Goal: Share content

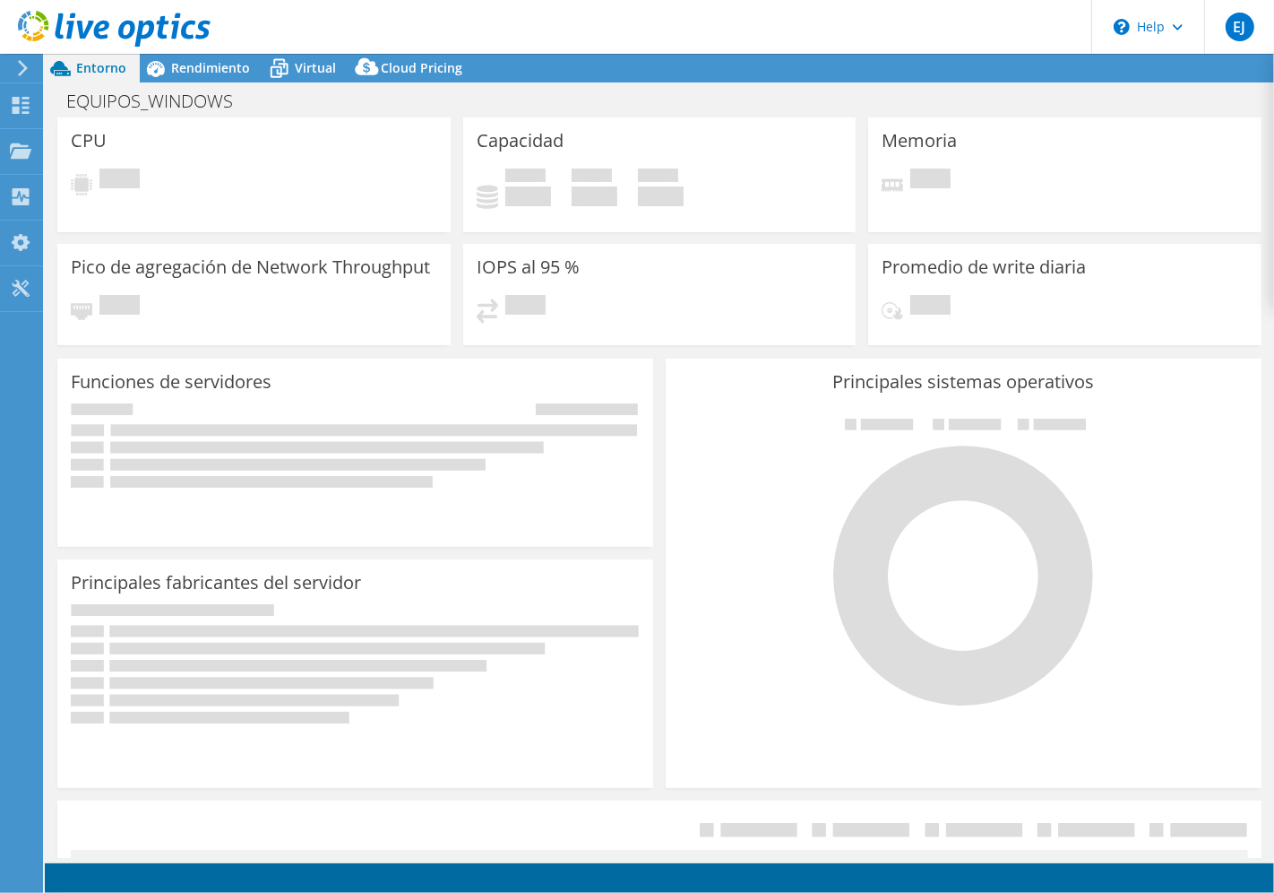
select select "USD"
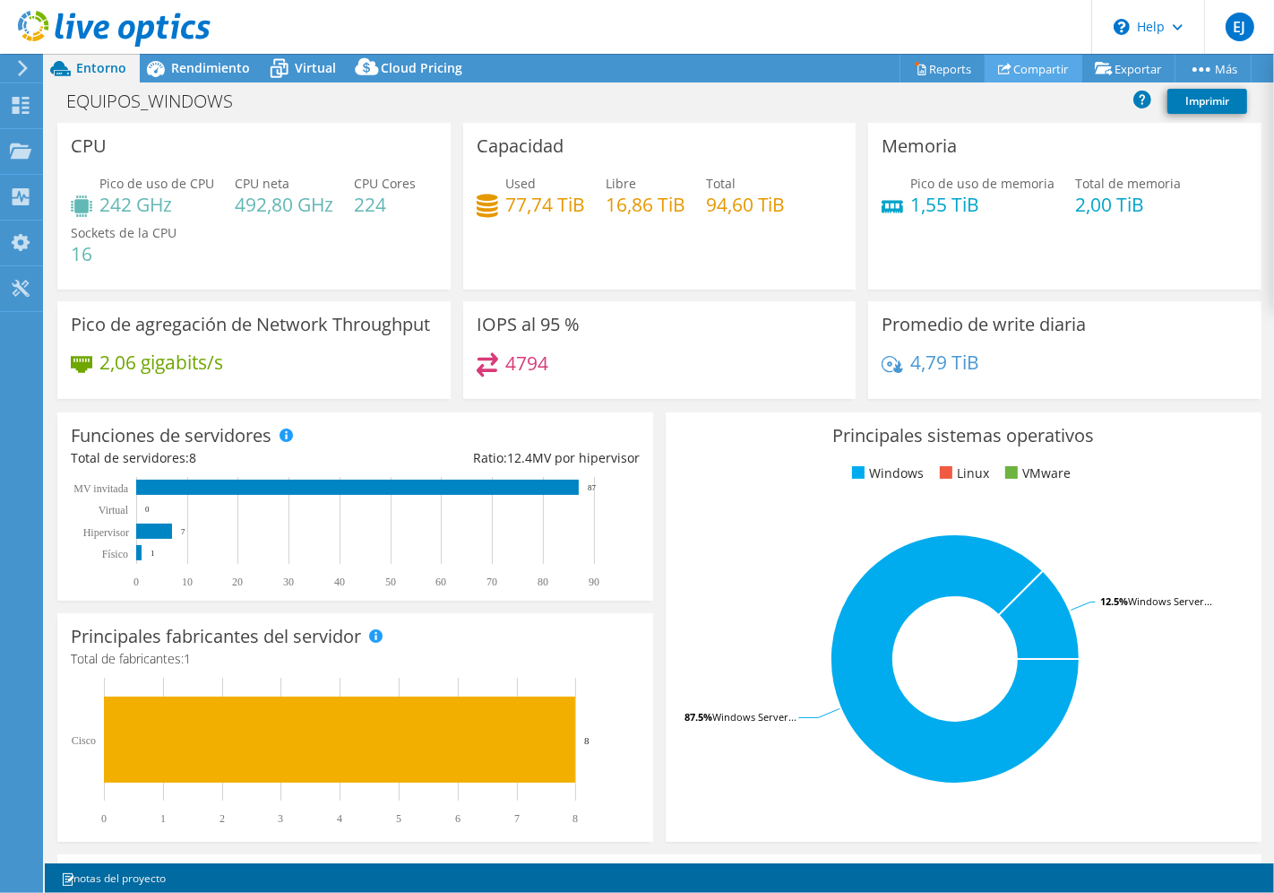
click at [1034, 65] on link "Compartir" at bounding box center [1034, 69] width 98 height 28
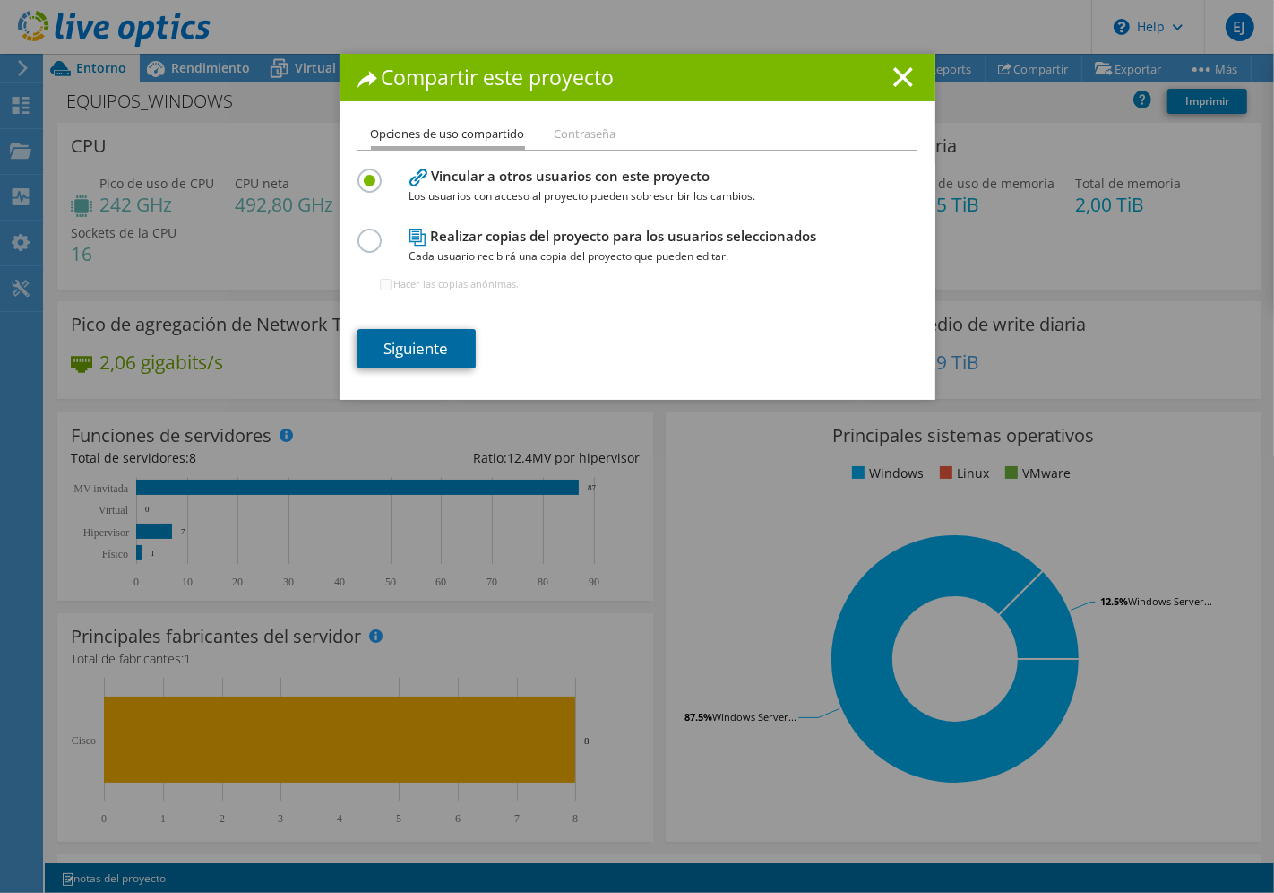
click at [407, 352] on link "Siguiente" at bounding box center [417, 348] width 118 height 39
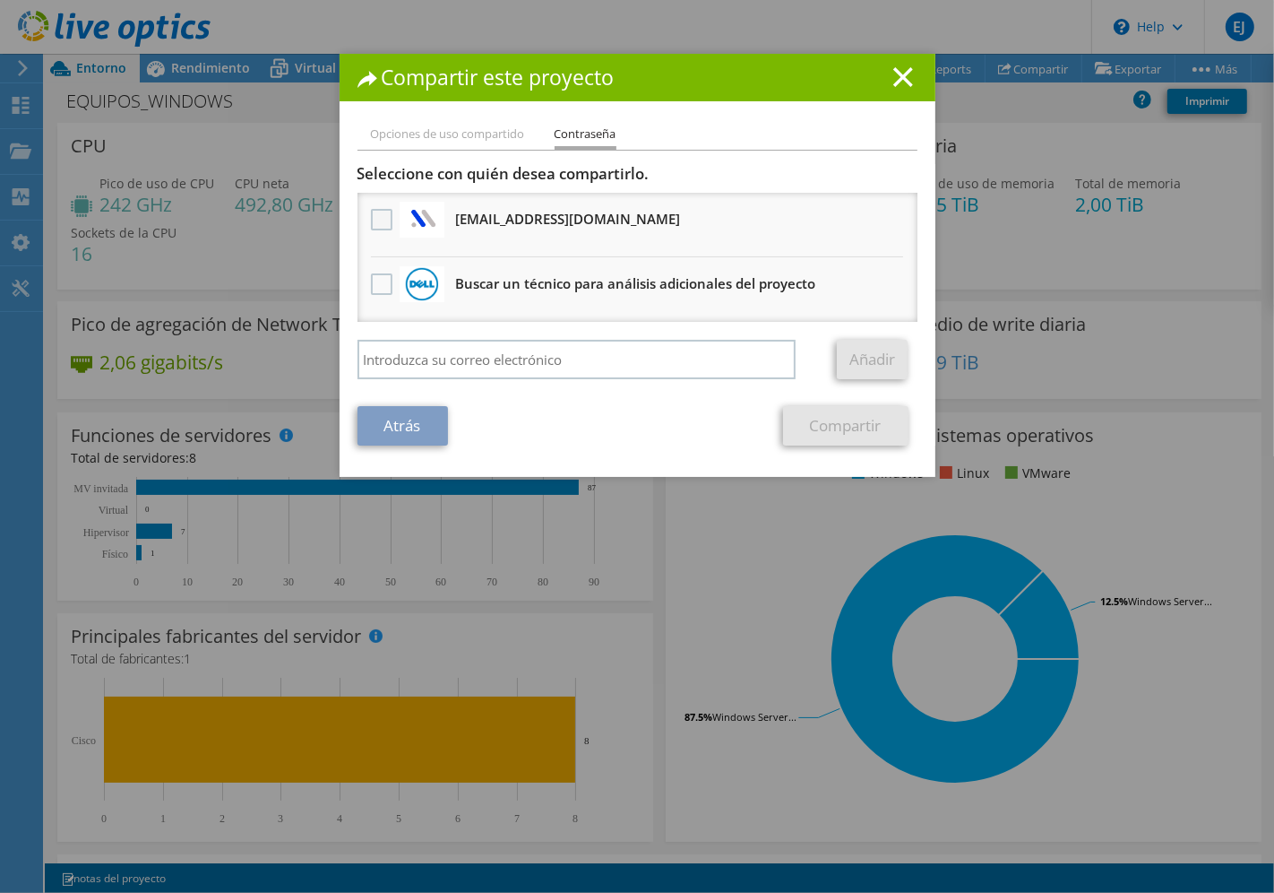
click at [377, 212] on label at bounding box center [384, 220] width 26 height 22
click at [0, 0] on input "checkbox" at bounding box center [0, 0] width 0 height 0
click at [846, 419] on link "Compartir" at bounding box center [845, 425] width 125 height 39
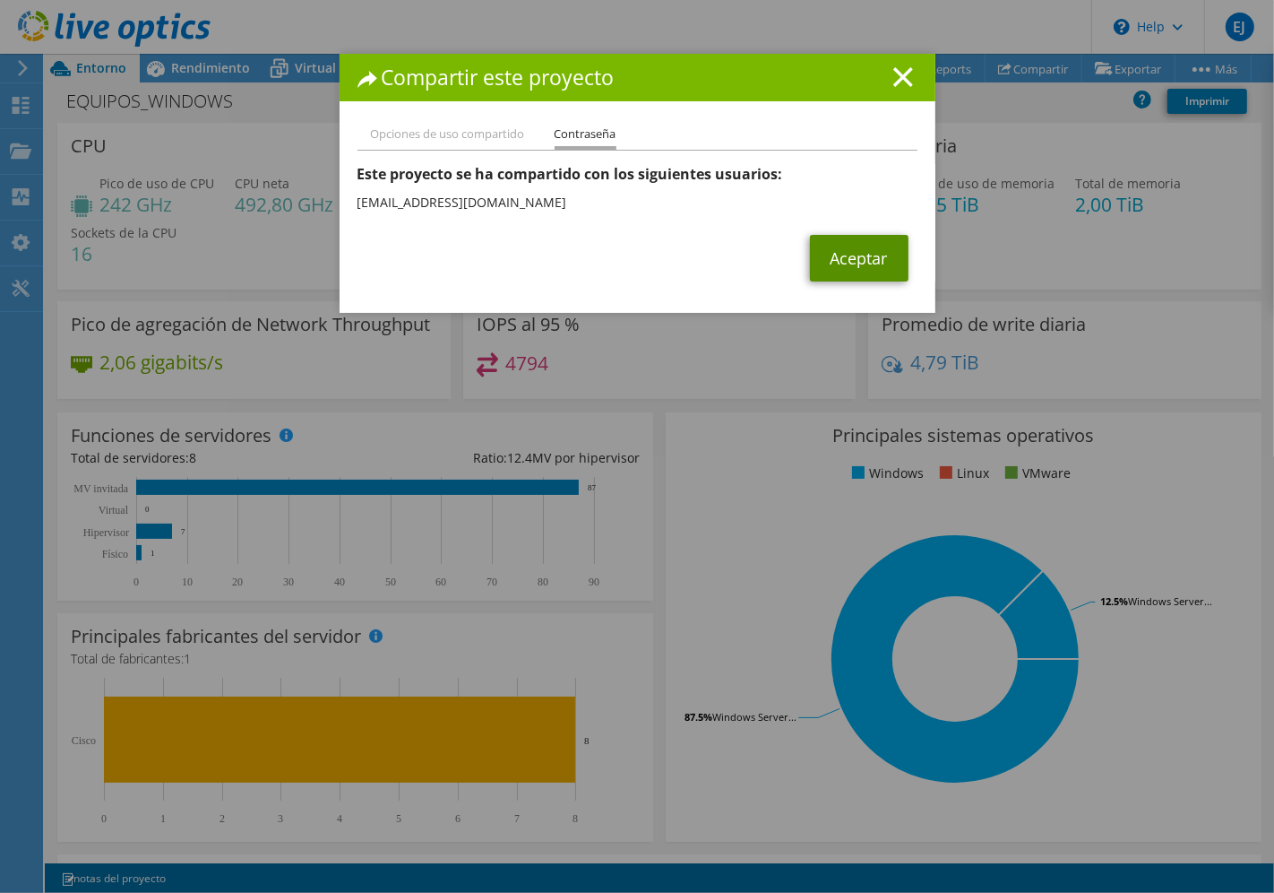
click at [861, 260] on link "Aceptar" at bounding box center [859, 258] width 99 height 47
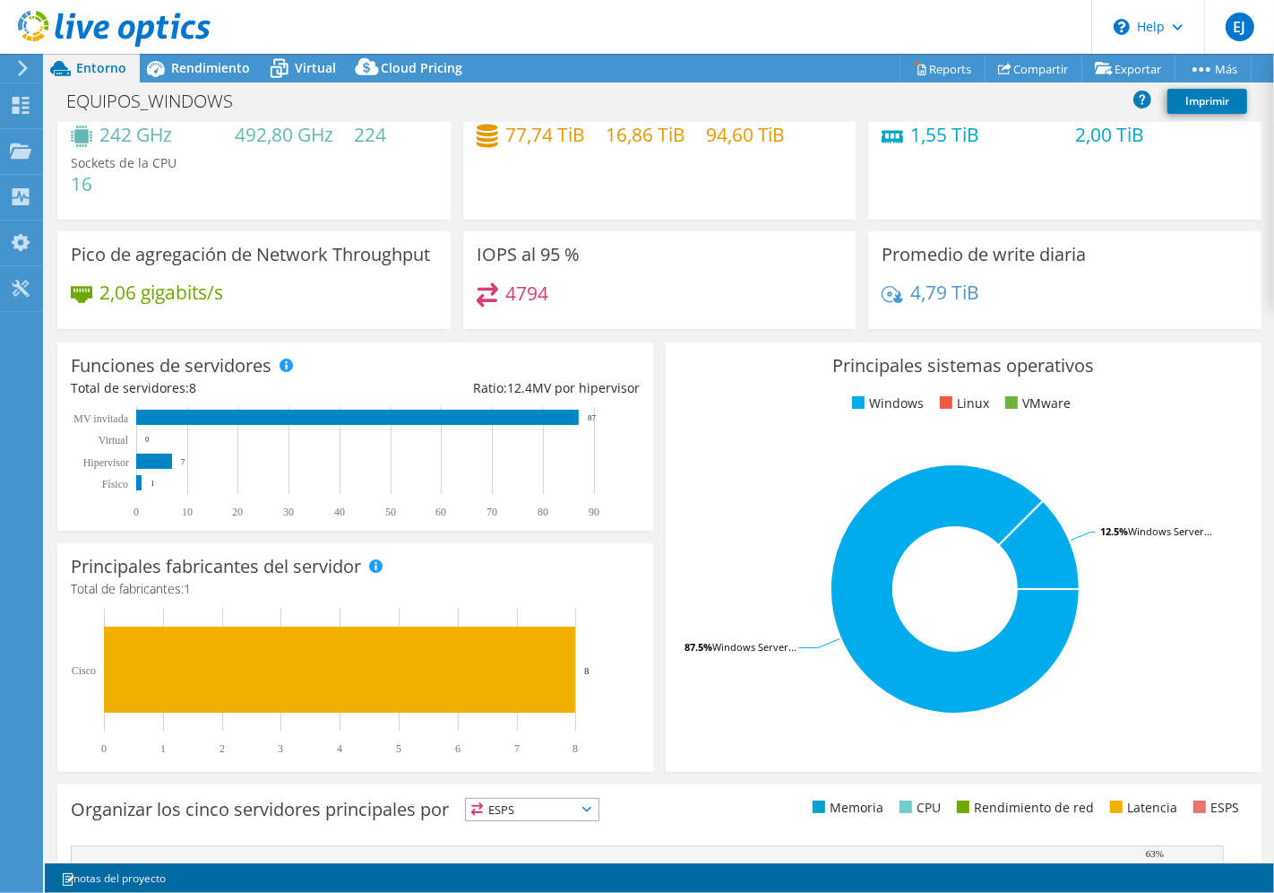
scroll to position [369, 0]
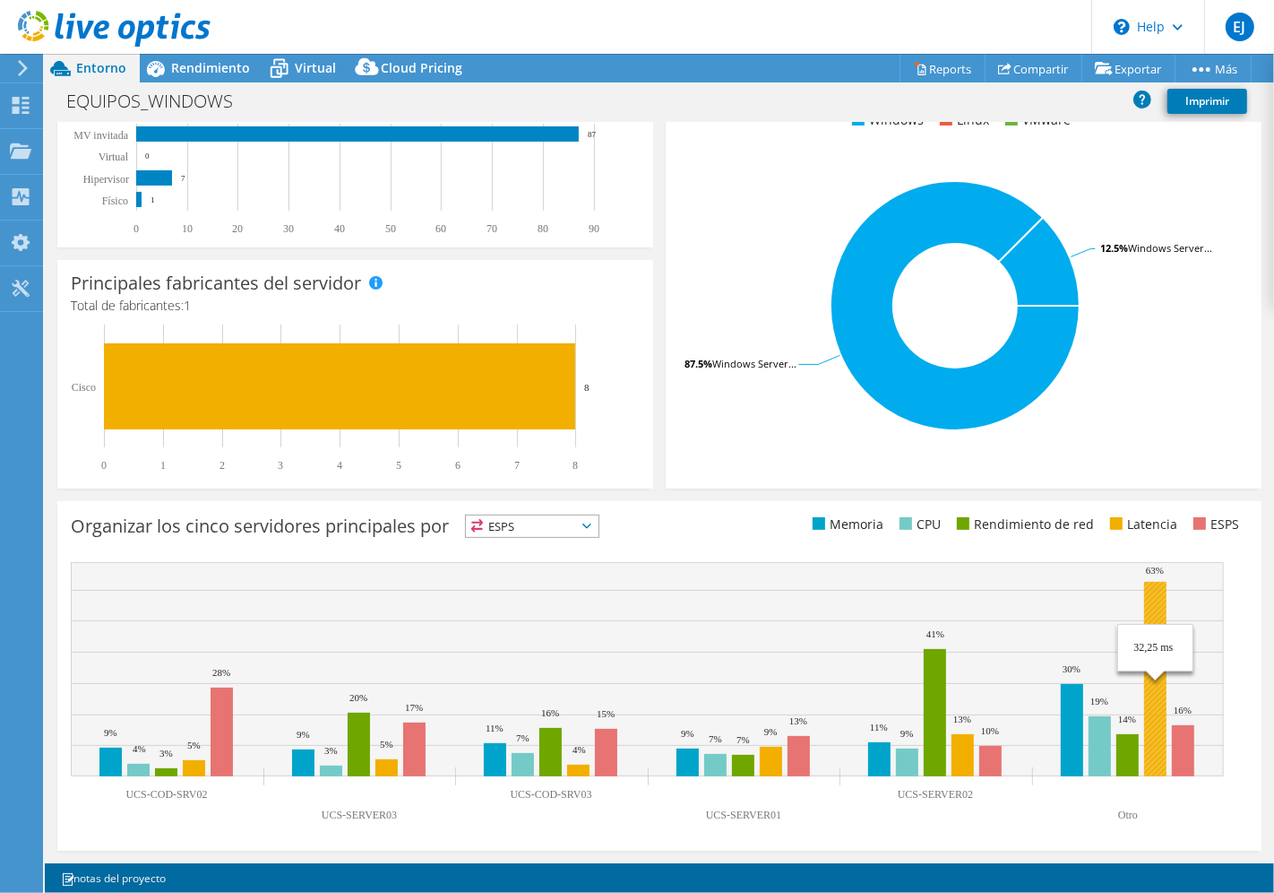
click at [1154, 702] on rect at bounding box center [1155, 679] width 22 height 194
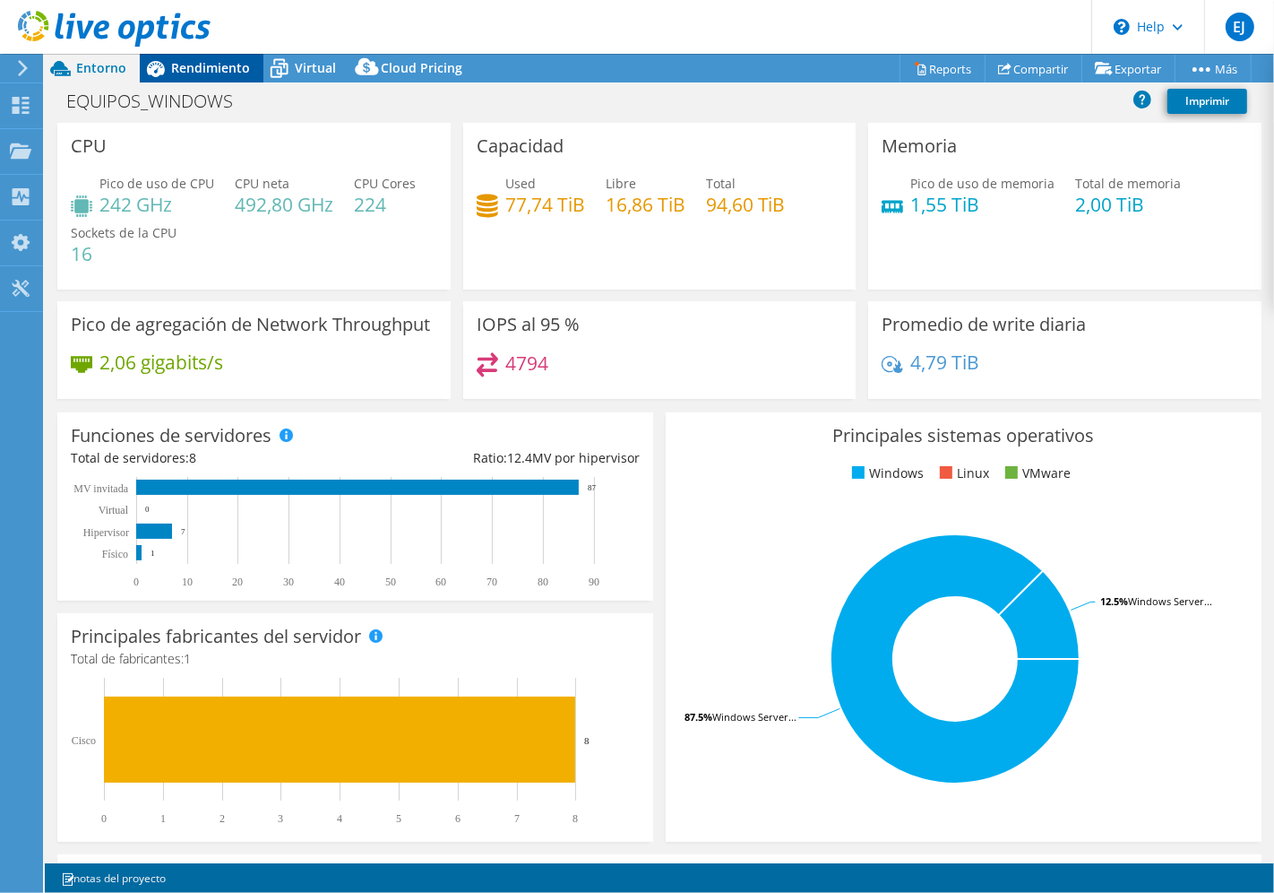
click at [189, 74] on span "Rendimiento" at bounding box center [210, 67] width 79 height 17
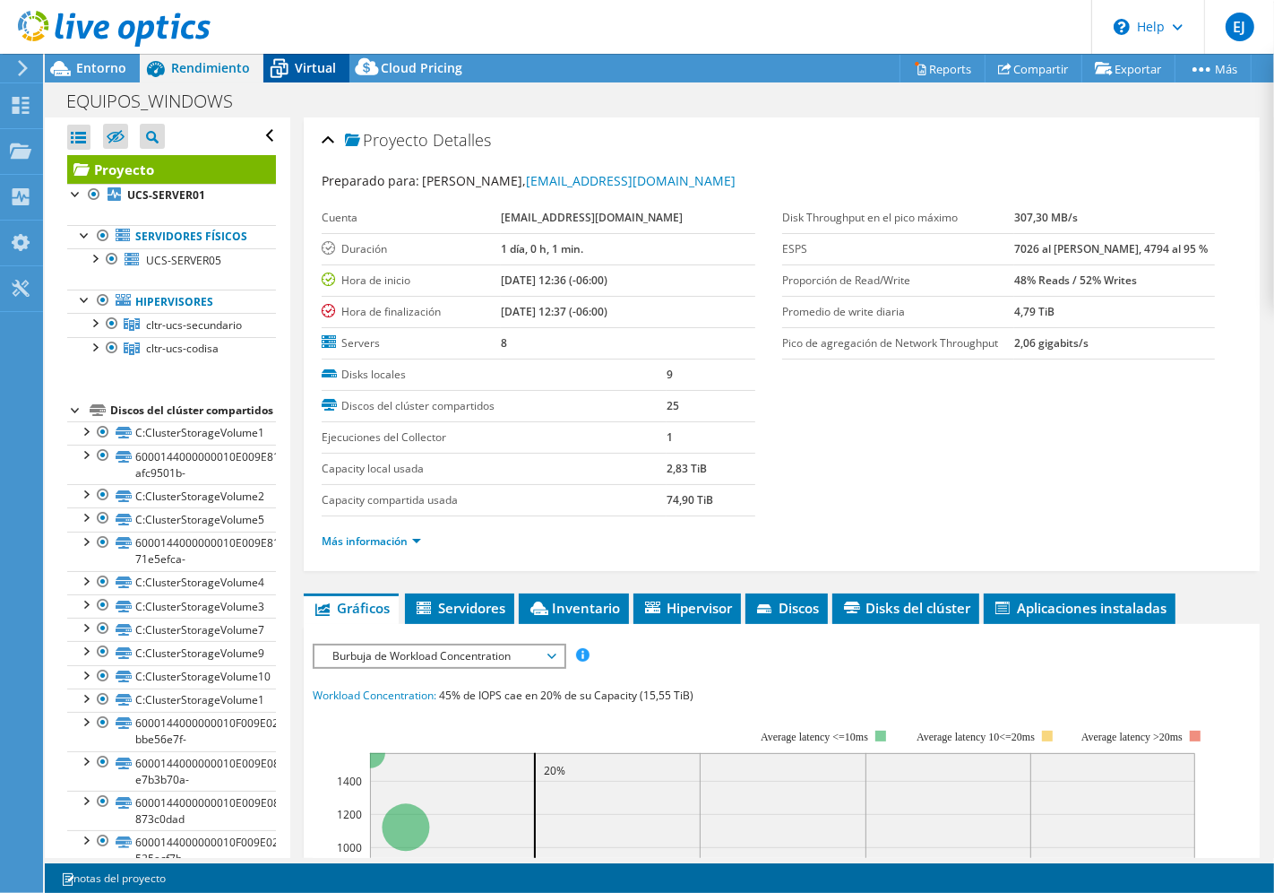
click at [302, 73] on span "Virtual" at bounding box center [315, 67] width 41 height 17
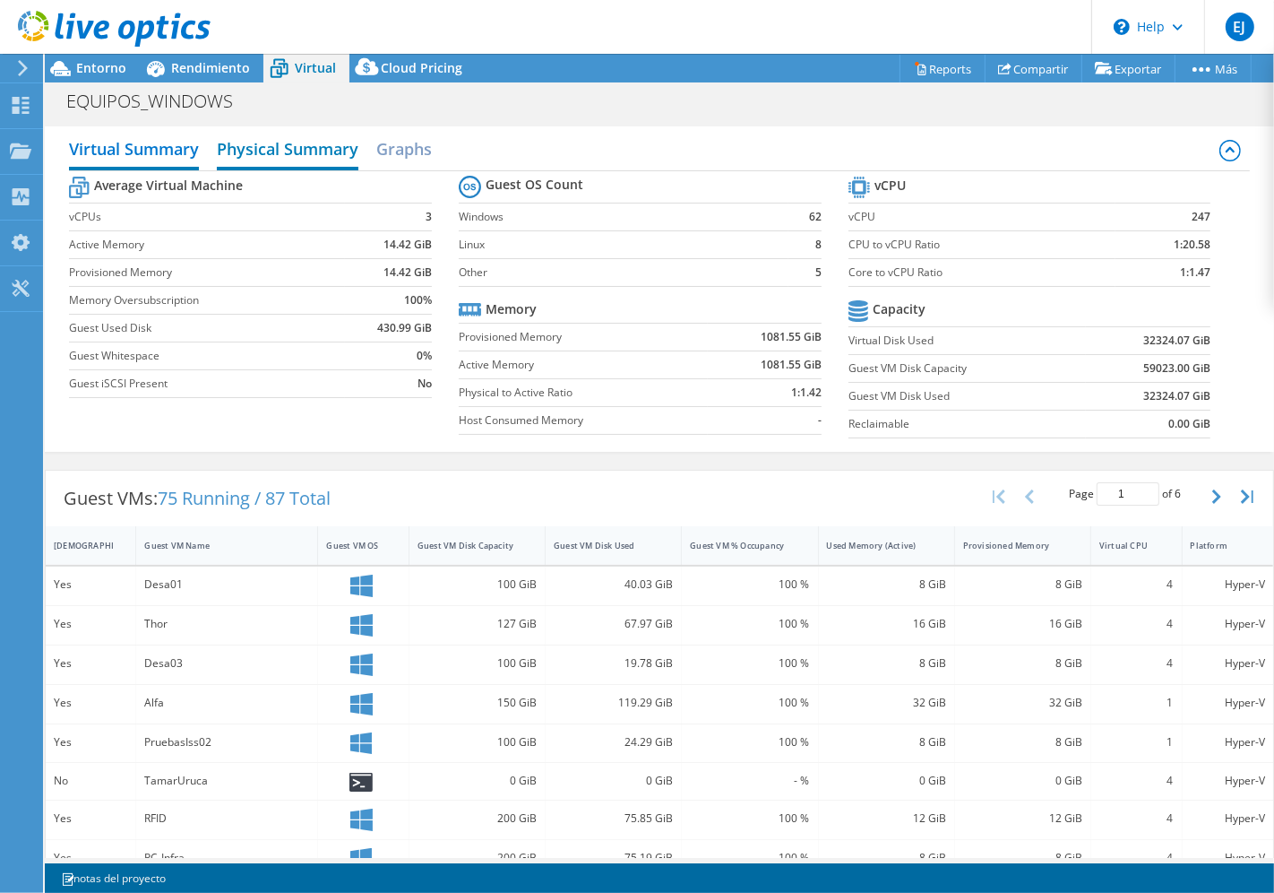
click at [316, 155] on h2 "Physical Summary" at bounding box center [288, 150] width 142 height 39
